Goal: Task Accomplishment & Management: Manage account settings

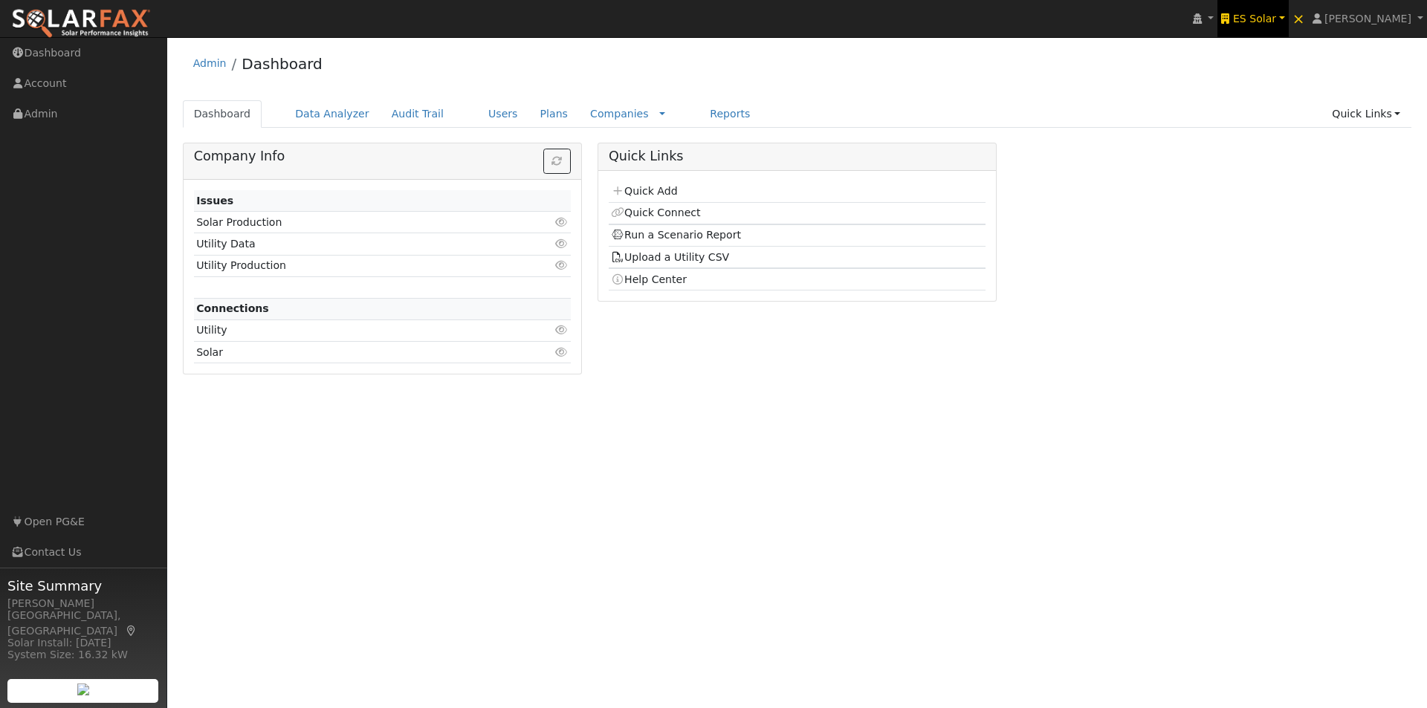
click at [1275, 18] on span "ES Solar" at bounding box center [1254, 19] width 43 height 12
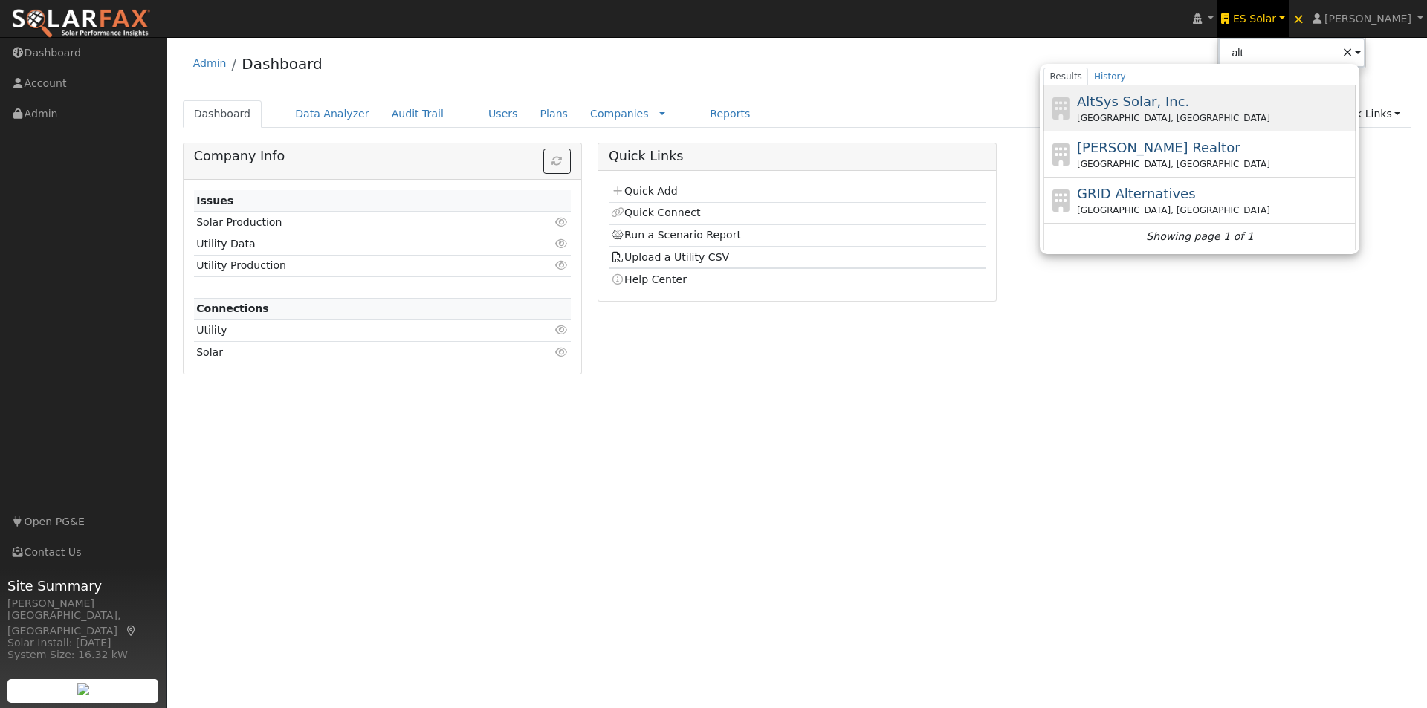
click at [1160, 95] on span "AltSys Solar, Inc." at bounding box center [1133, 102] width 112 height 16
type input "AltSys Solar, Inc."
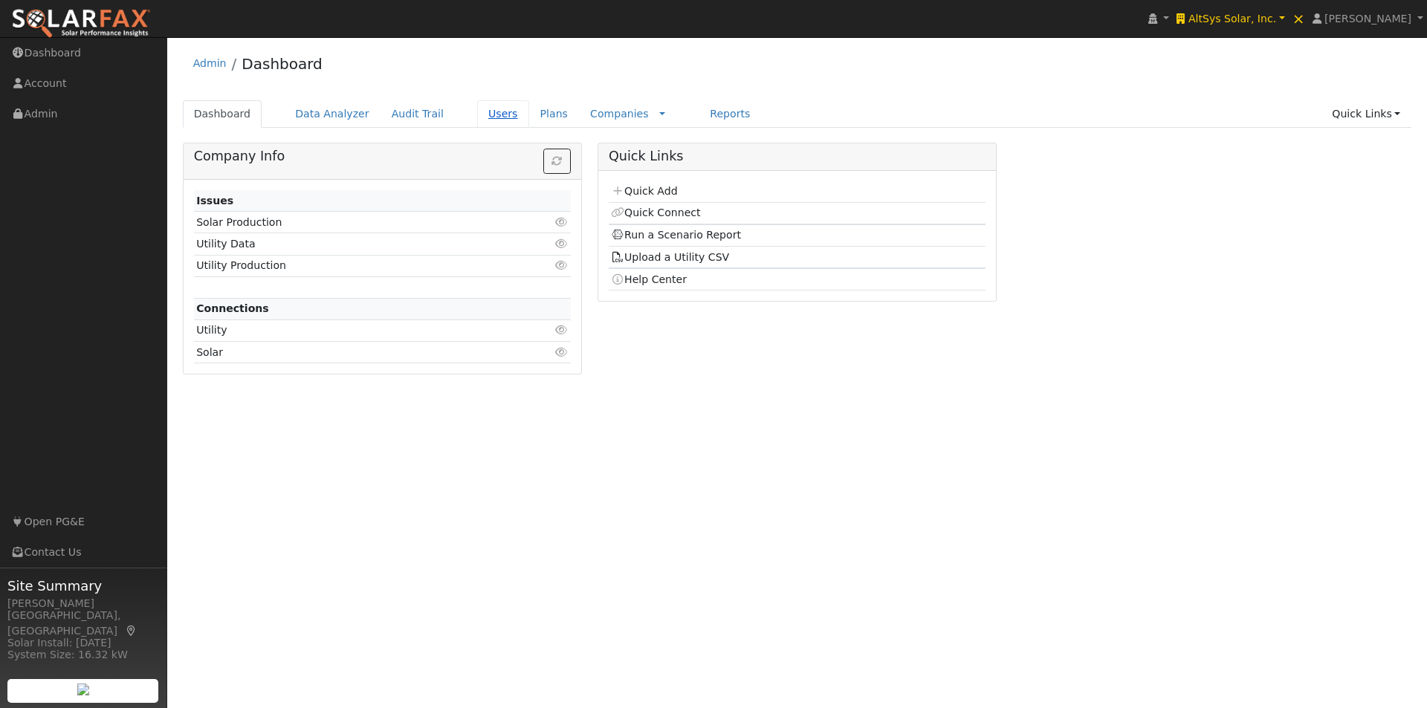
click at [480, 114] on link "Users" at bounding box center [503, 113] width 52 height 27
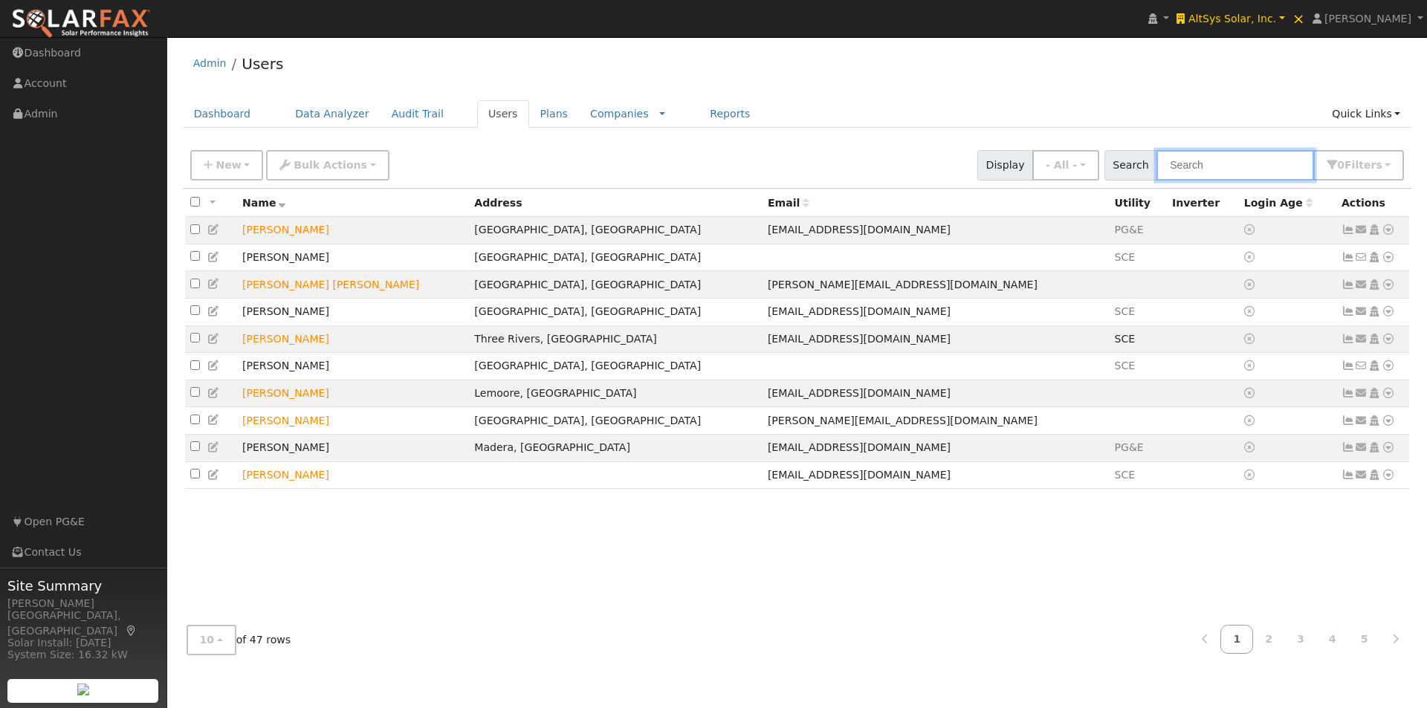
click at [1226, 158] on input "text" at bounding box center [1235, 165] width 158 height 30
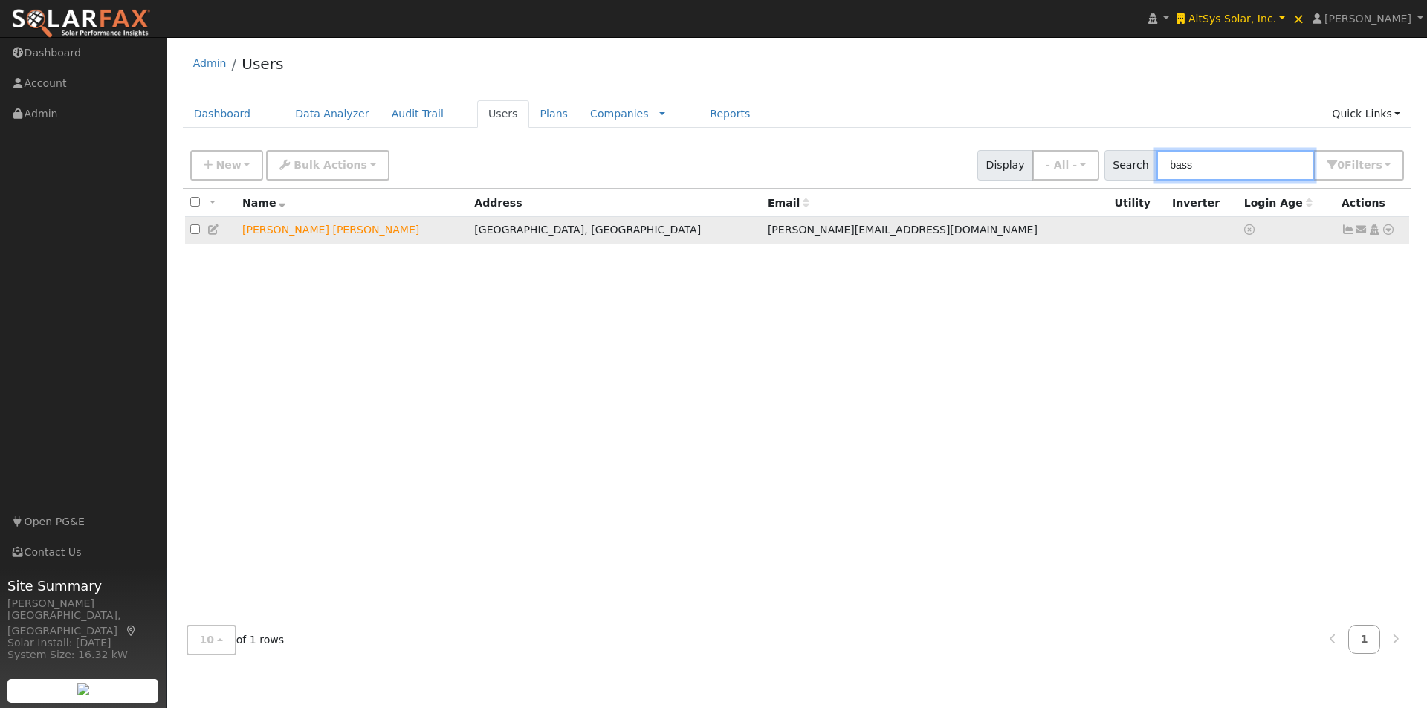
type input "bass"
click at [1391, 233] on icon at bounding box center [1387, 229] width 13 height 10
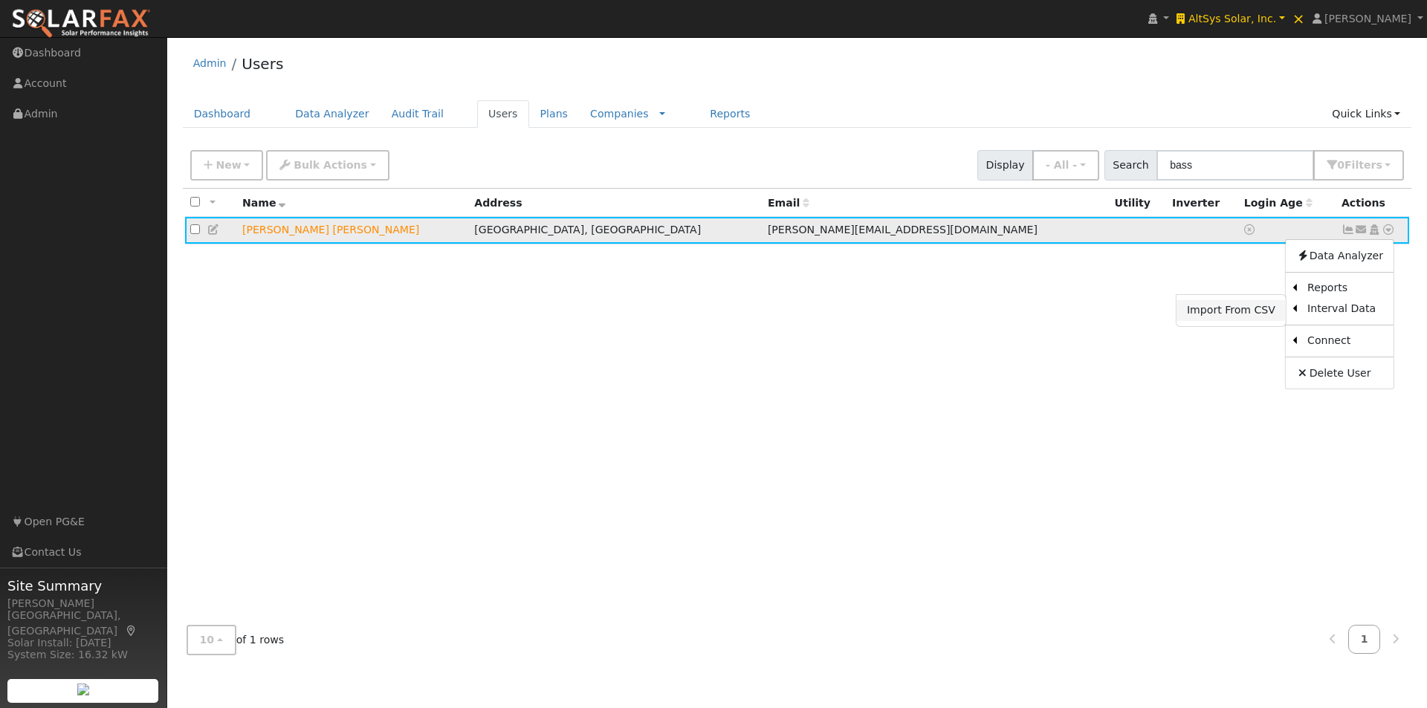
click at [1227, 311] on link "Import From CSV" at bounding box center [1230, 310] width 109 height 21
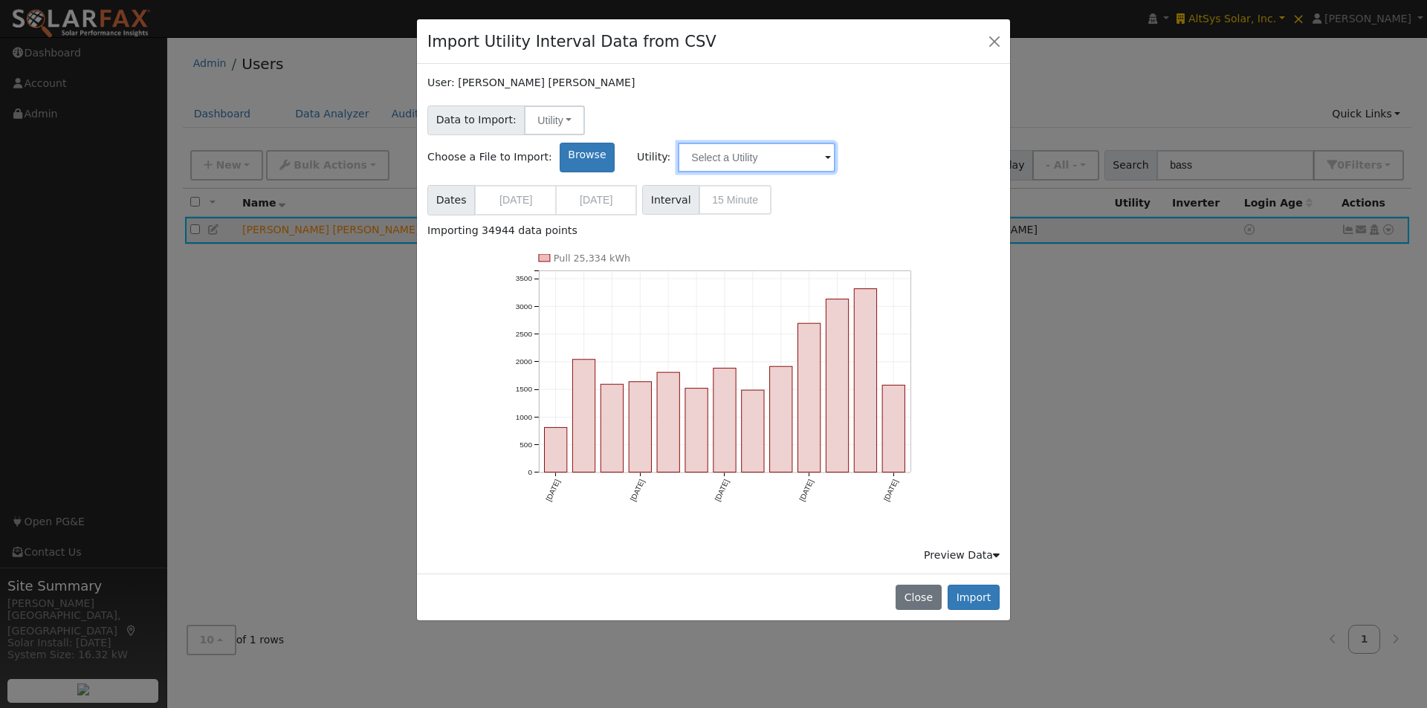
click at [835, 143] on input "text" at bounding box center [757, 158] width 158 height 30
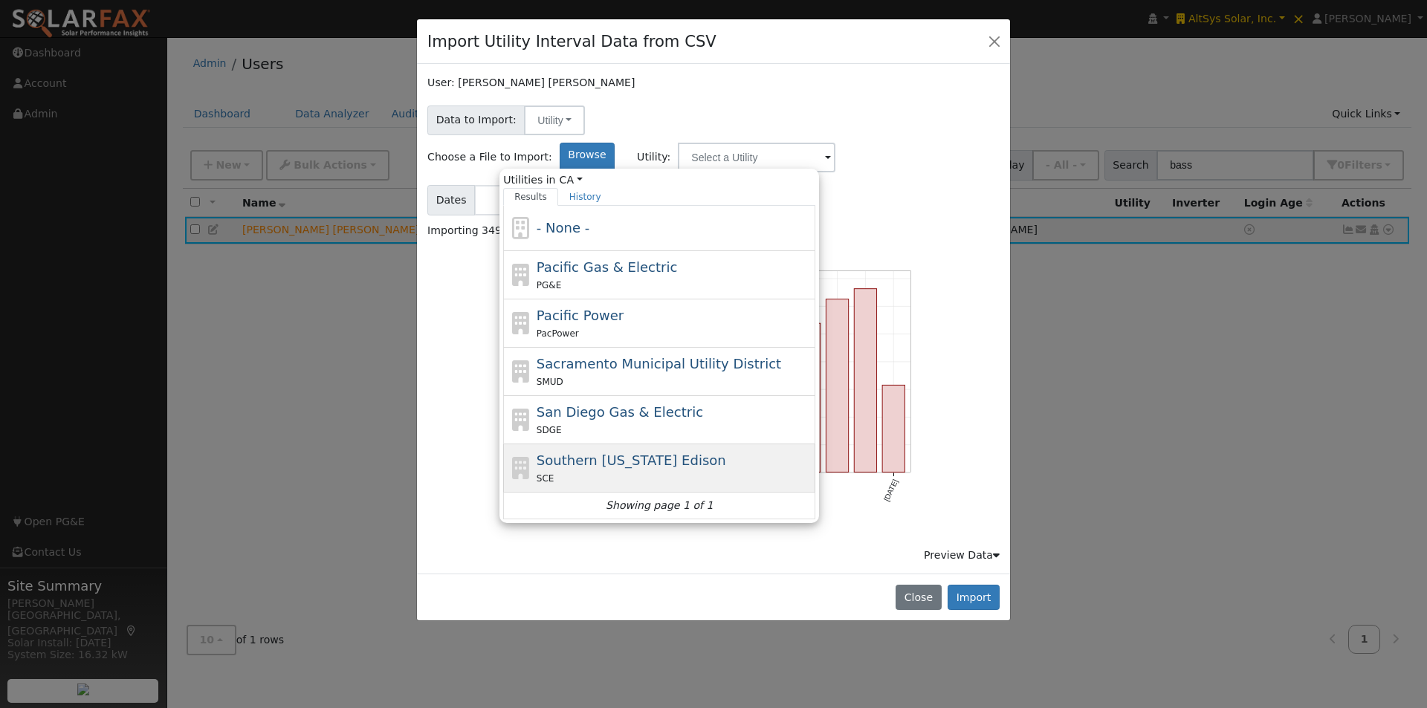
click at [706, 452] on span "Southern [US_STATE] Edison" at bounding box center [630, 460] width 189 height 16
type input "Southern [US_STATE] Edison"
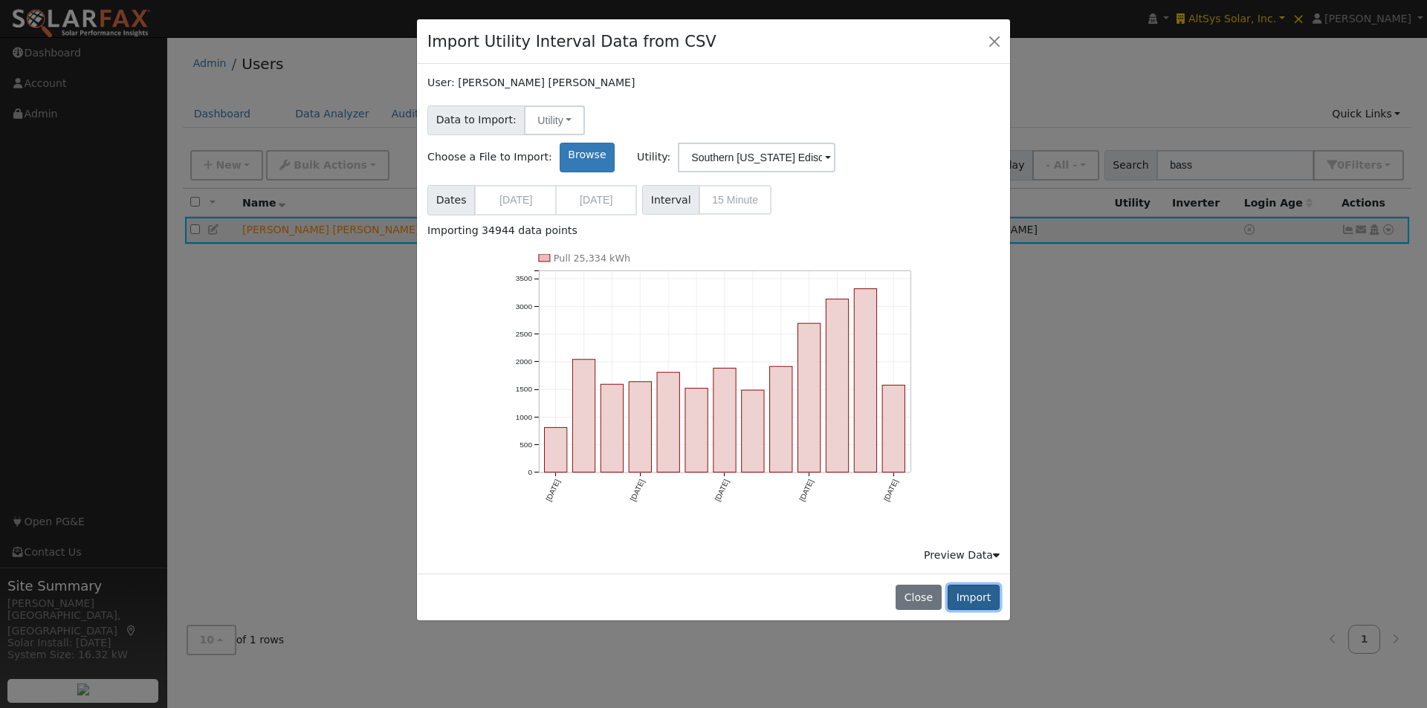
drag, startPoint x: 975, startPoint y: 561, endPoint x: 1028, endPoint y: 441, distance: 131.4
click at [975, 585] on button "Import" at bounding box center [973, 597] width 52 height 25
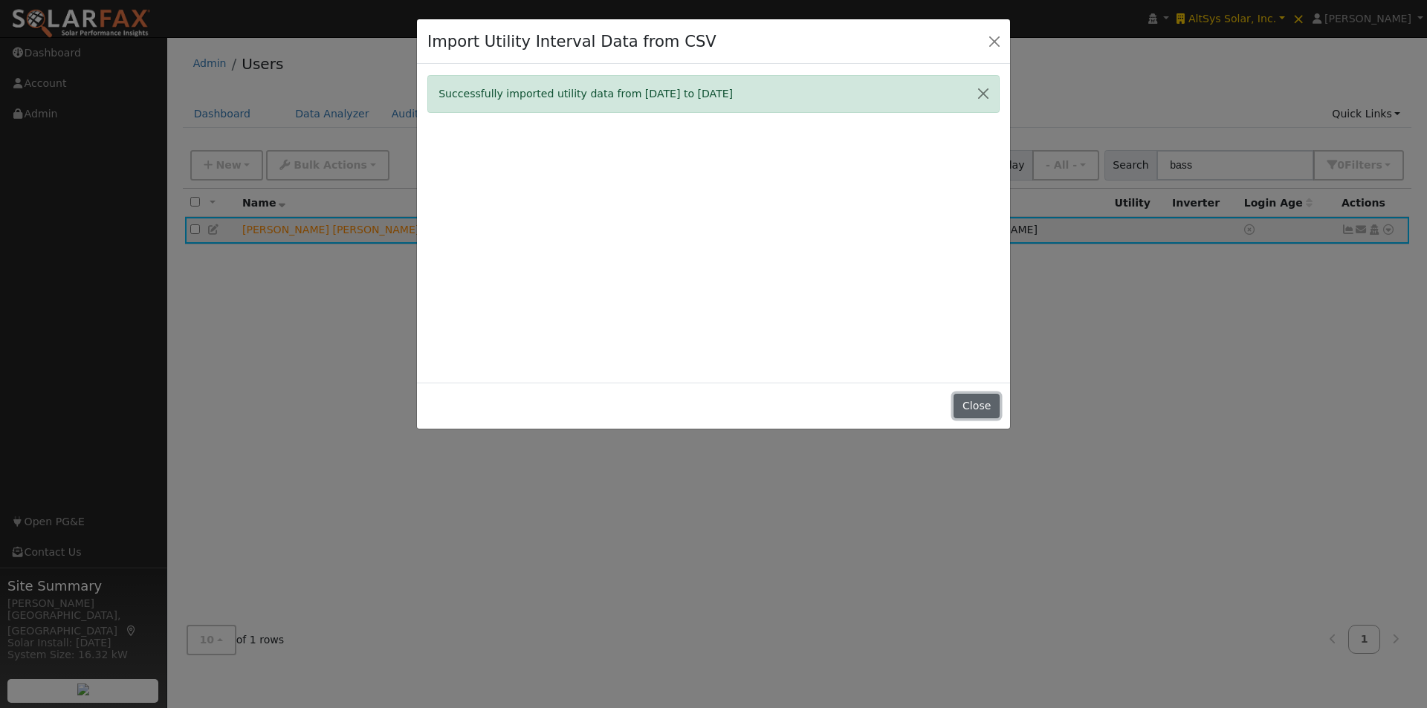
click at [976, 403] on button "Close" at bounding box center [975, 406] width 45 height 25
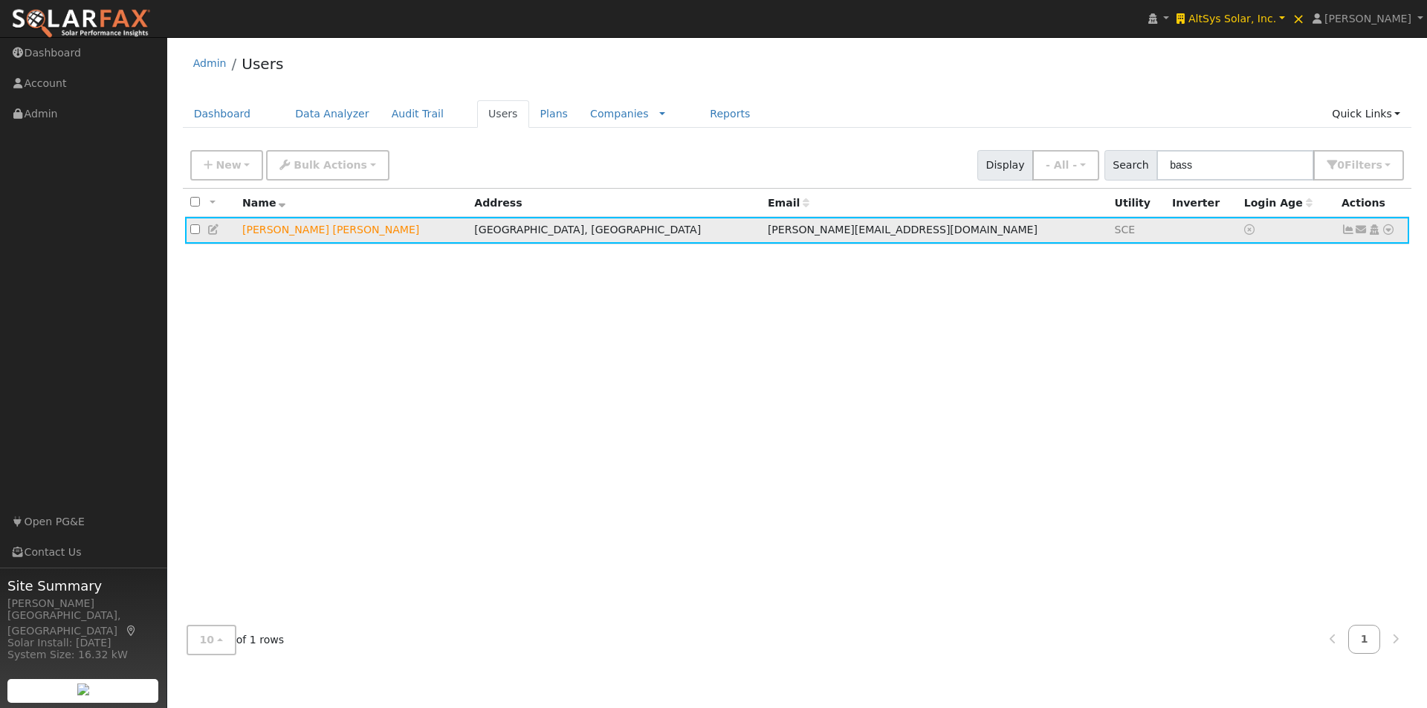
click at [1350, 234] on icon at bounding box center [1347, 229] width 13 height 10
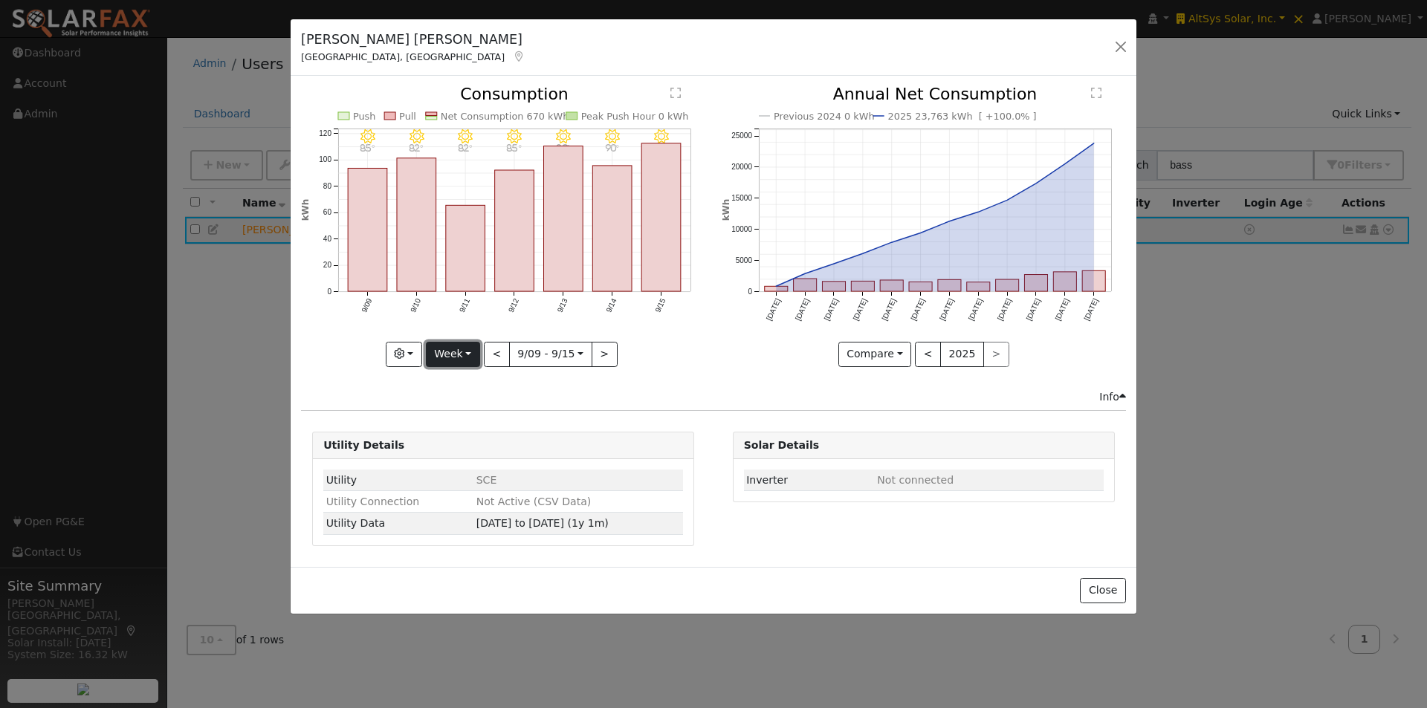
click at [452, 354] on button "Week" at bounding box center [453, 354] width 54 height 25
click at [447, 444] on link "Year" at bounding box center [477, 447] width 103 height 21
type input "[DATE]"
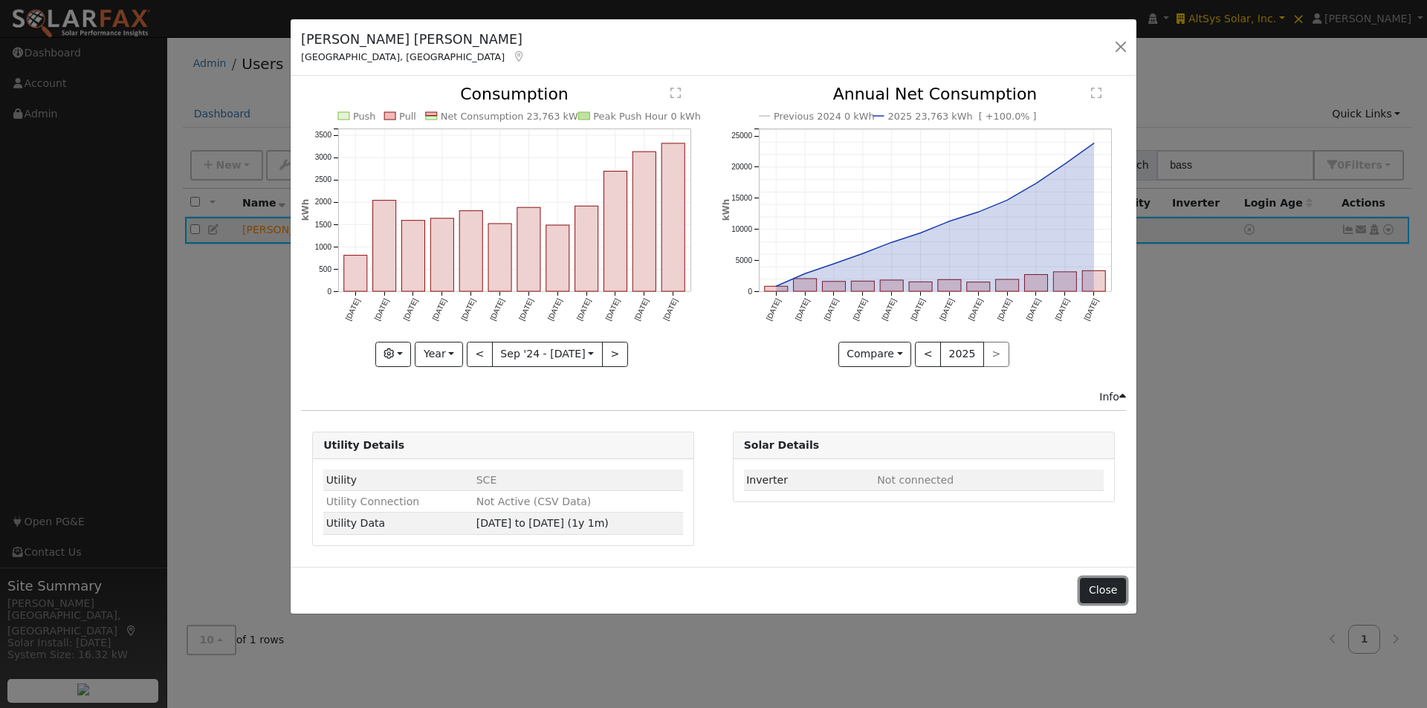
click at [1103, 580] on button "Close" at bounding box center [1102, 590] width 45 height 25
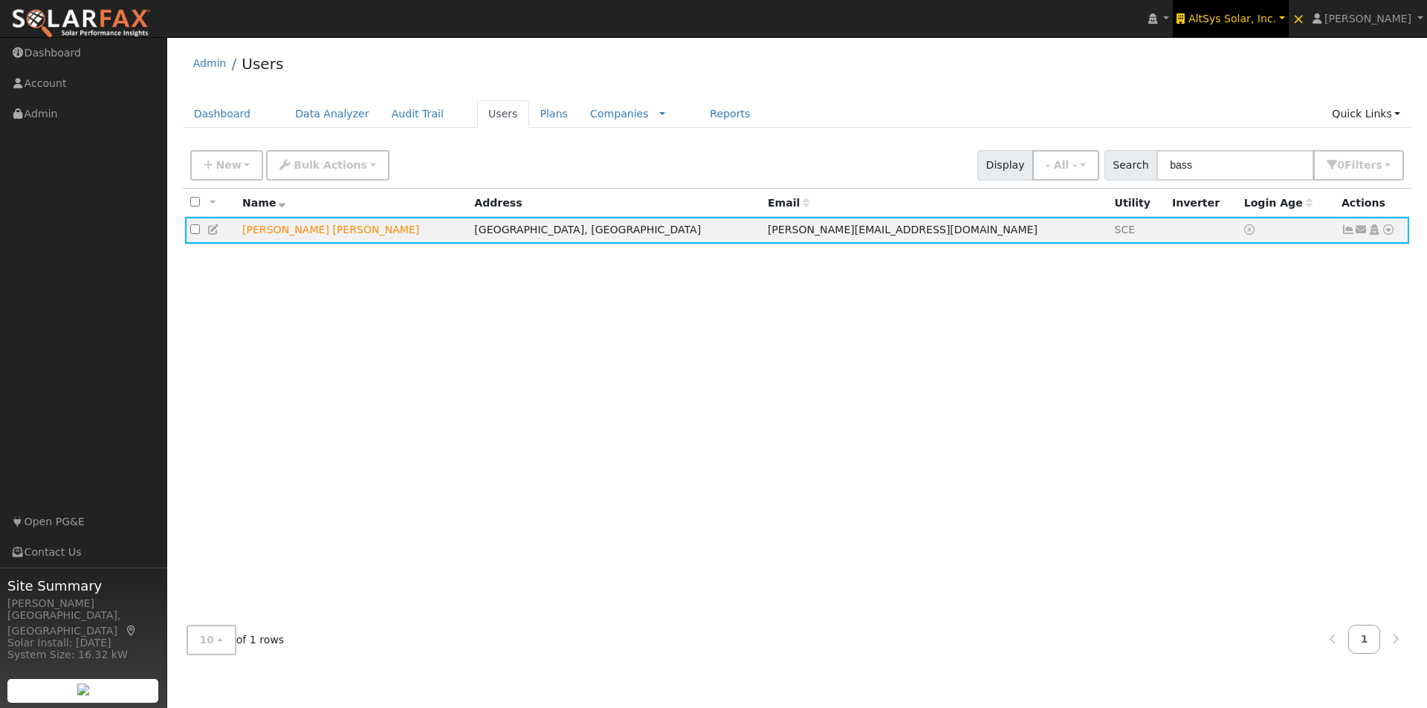
drag, startPoint x: 1250, startPoint y: 18, endPoint x: 1267, endPoint y: 35, distance: 23.6
click at [1250, 19] on span "AltSys Solar, Inc." at bounding box center [1232, 19] width 88 height 12
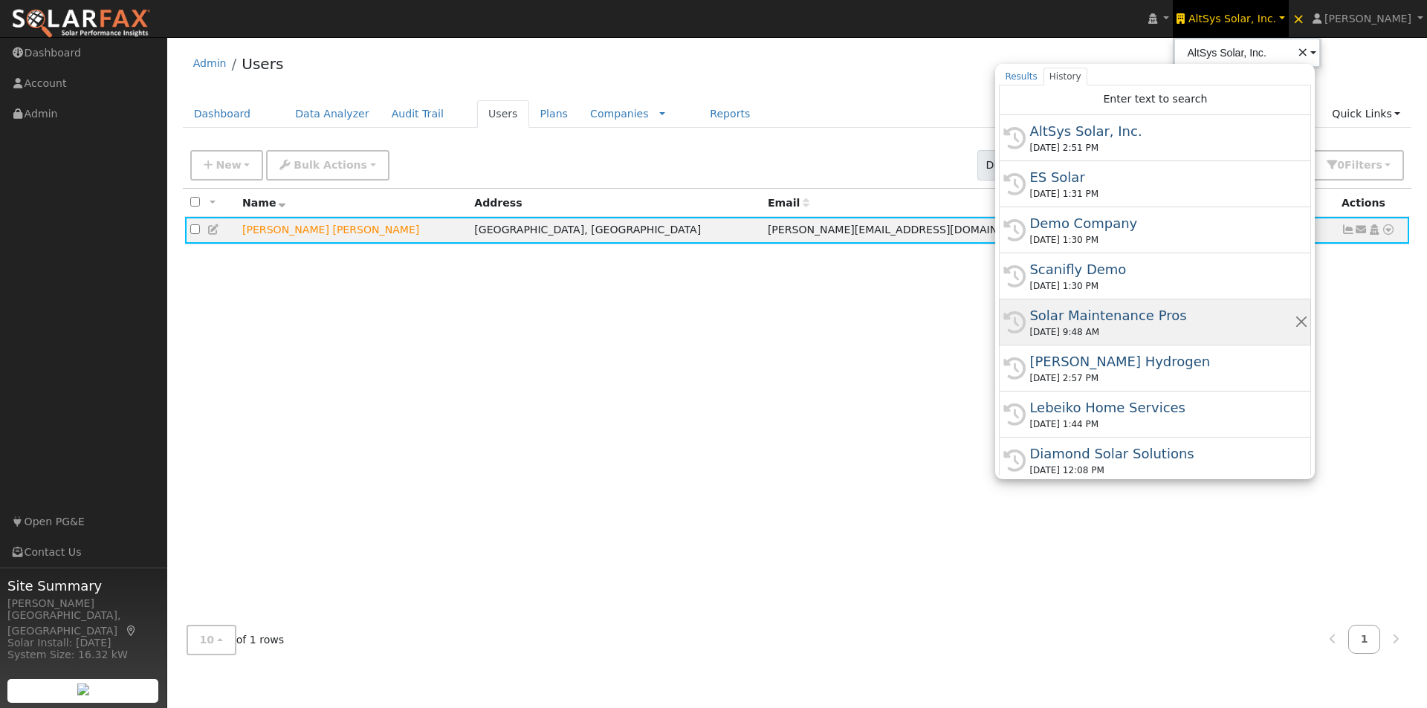
click at [1112, 308] on div "Solar Maintenance Pros" at bounding box center [1161, 315] width 265 height 20
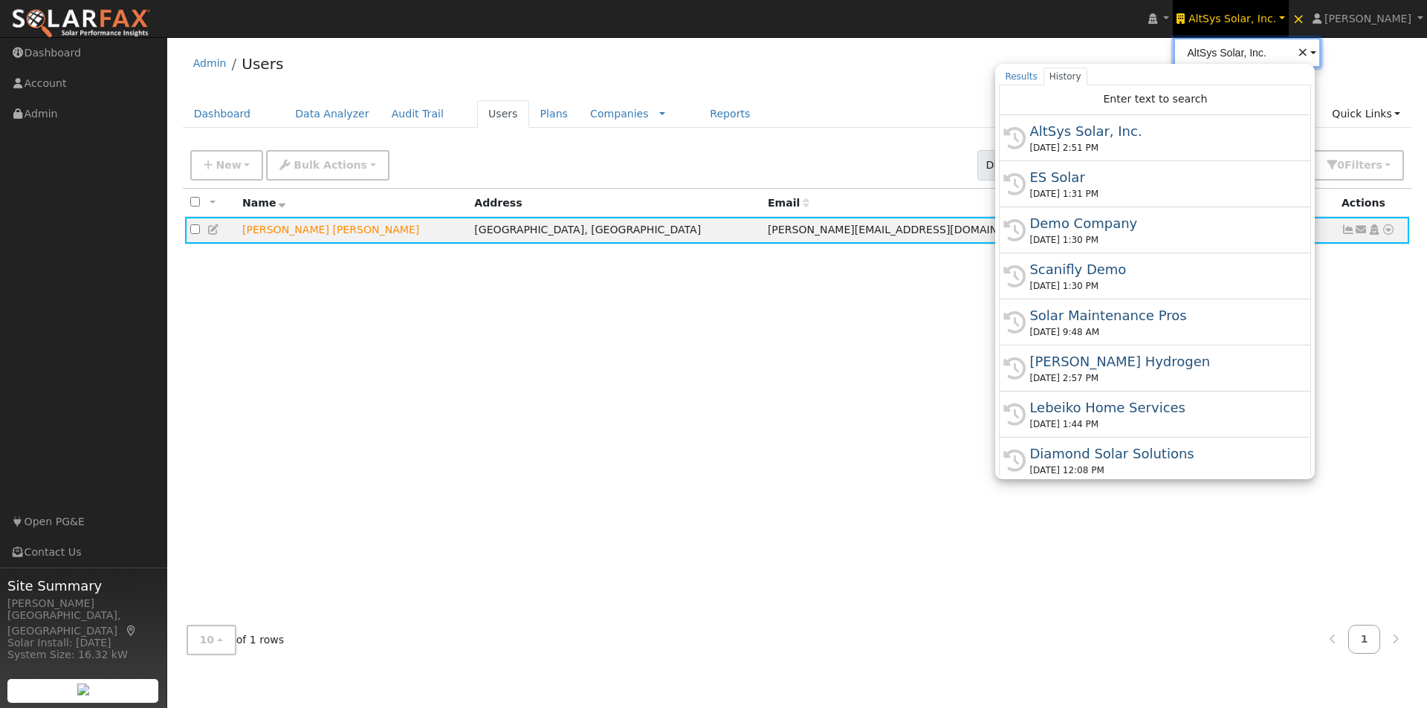
type input "Solar Maintenance Pros"
